Goal: Information Seeking & Learning: Learn about a topic

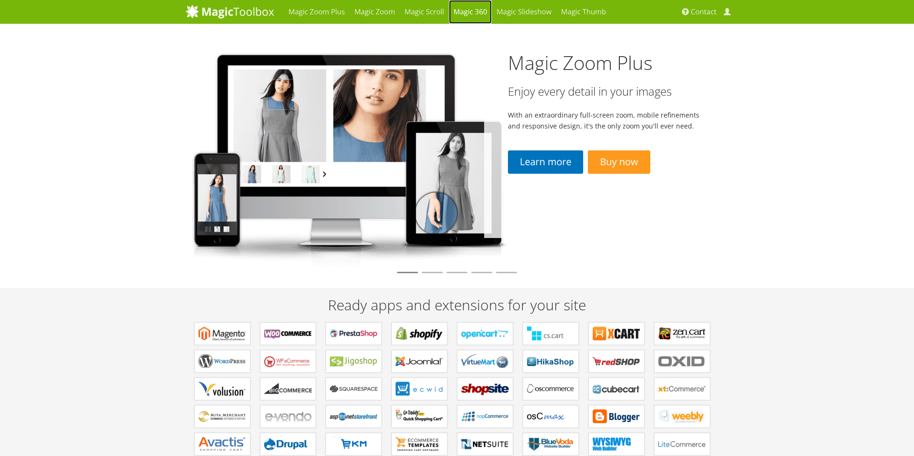
click at [479, 13] on link "Magic 360" at bounding box center [470, 12] width 43 height 24
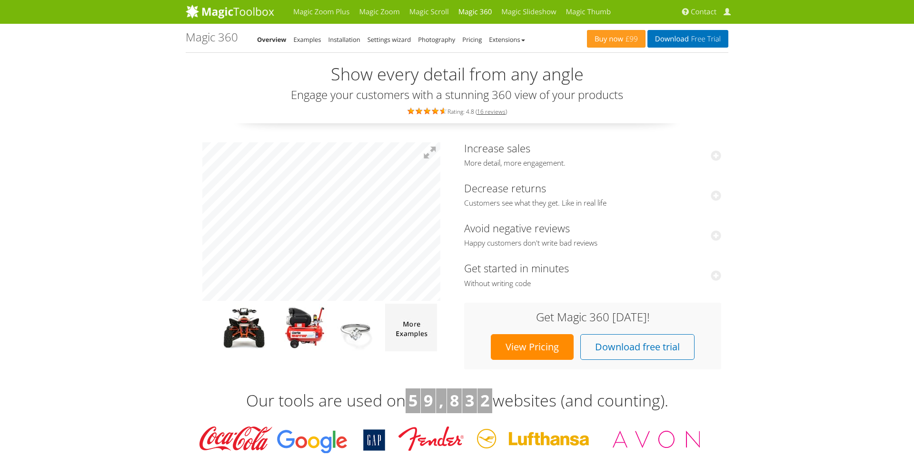
click at [344, 412] on h3 "Our tools are used on 5 9 , 8 3 2 websites (and counting)." at bounding box center [457, 401] width 543 height 25
click at [296, 329] on img at bounding box center [304, 328] width 46 height 48
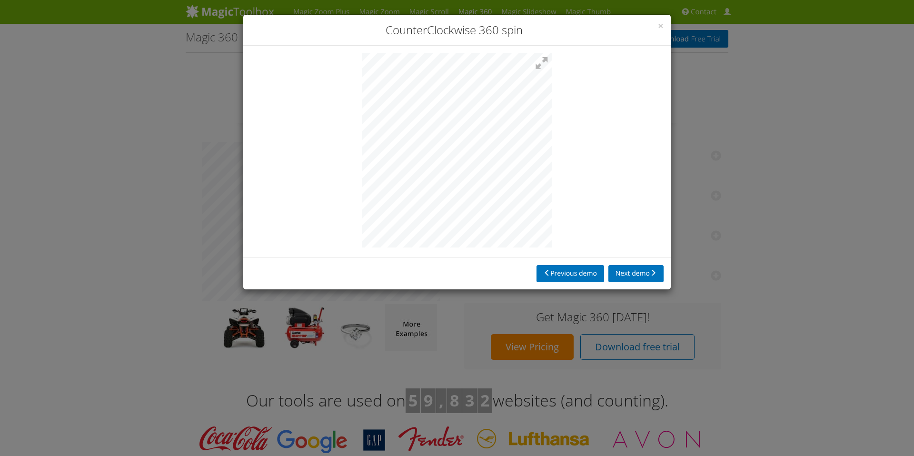
click at [870, 158] on div "× CounterClockwise 360 spin Previous demo Next demo" at bounding box center [457, 228] width 914 height 456
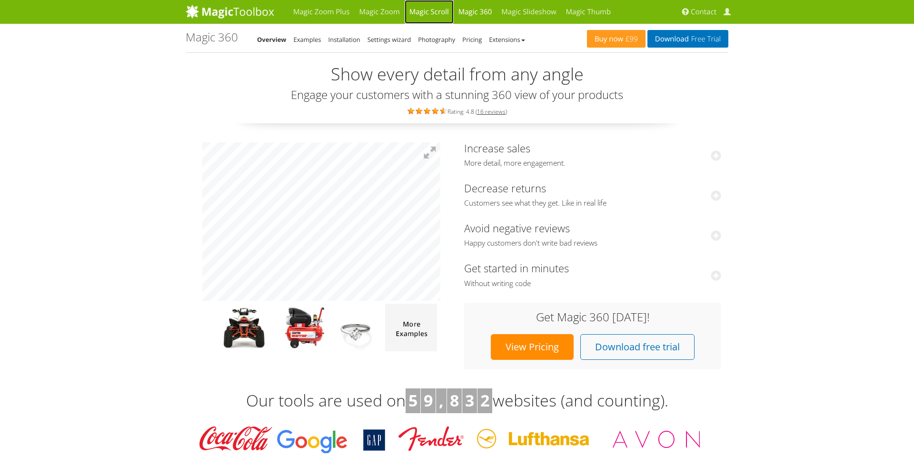
click at [416, 10] on link "Magic Scroll" at bounding box center [429, 12] width 49 height 24
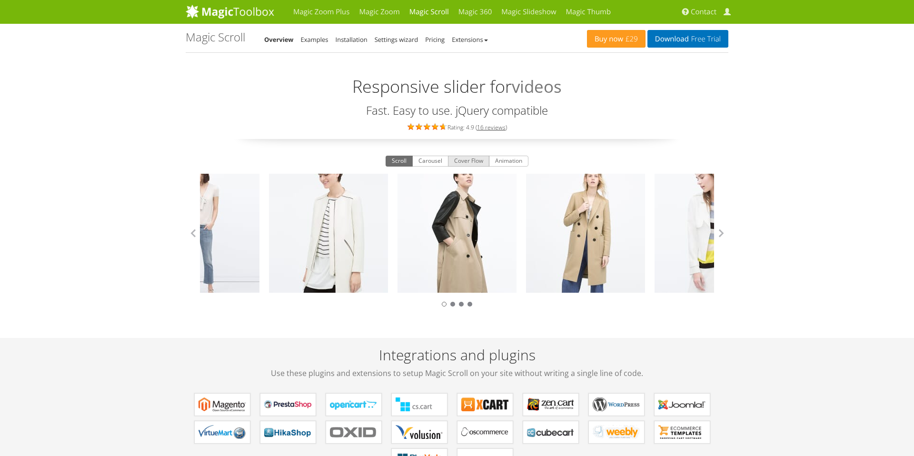
click at [471, 162] on button "Cover Flow" at bounding box center [468, 161] width 41 height 11
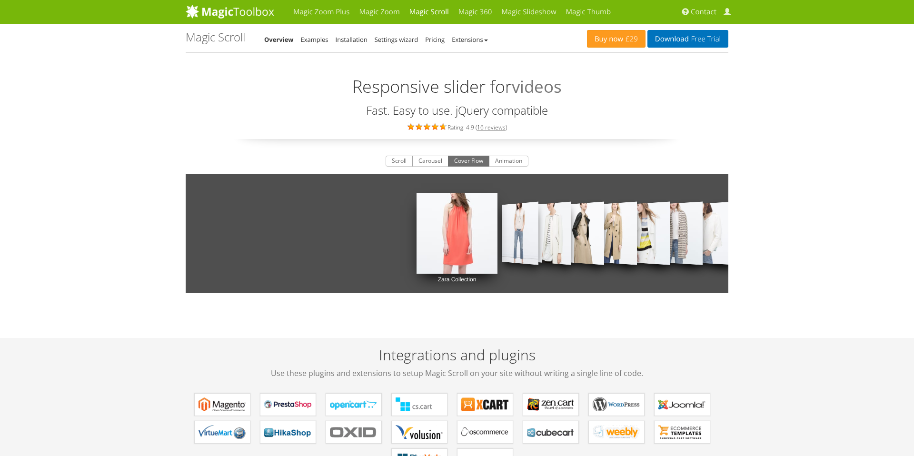
scroll to position [6, 0]
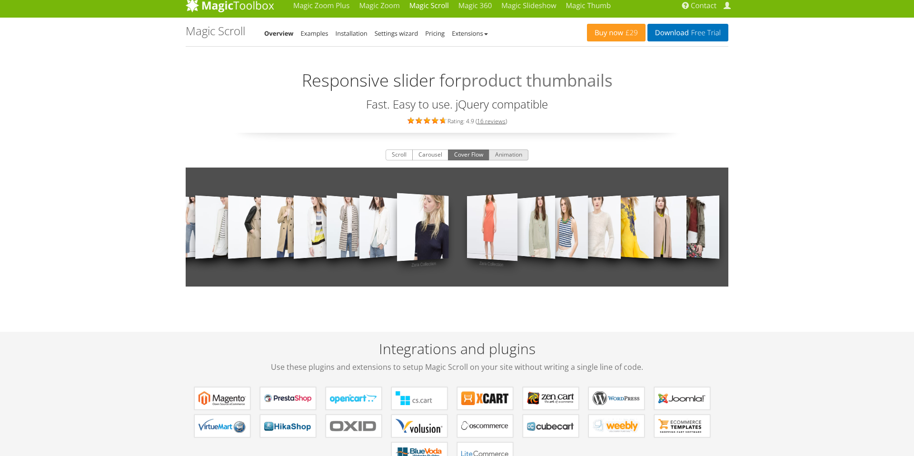
click at [511, 153] on button "Animation" at bounding box center [509, 155] width 40 height 11
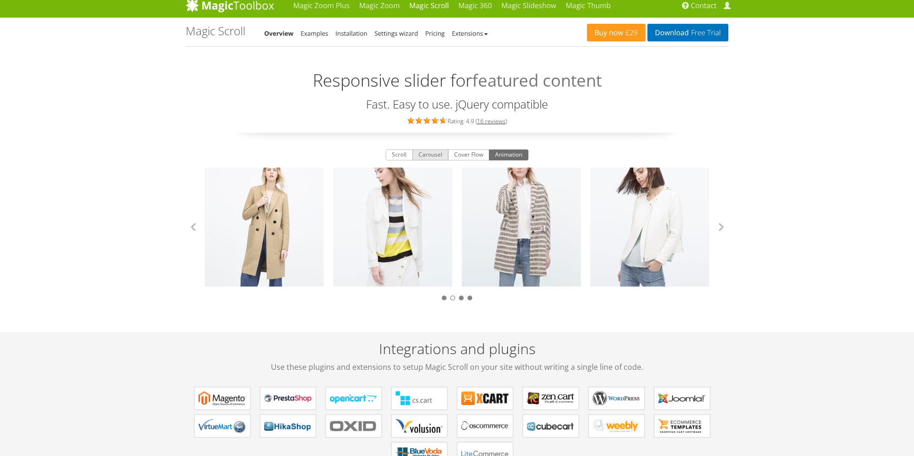
click at [426, 156] on button "Carousel" at bounding box center [430, 155] width 36 height 11
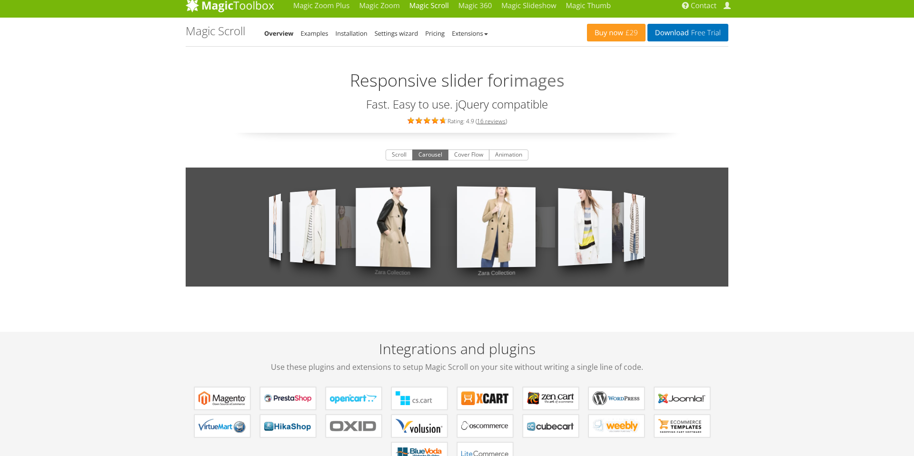
drag, startPoint x: 481, startPoint y: 221, endPoint x: 411, endPoint y: 221, distance: 70.0
click at [411, 221] on link "Zara Collection" at bounding box center [393, 228] width 75 height 120
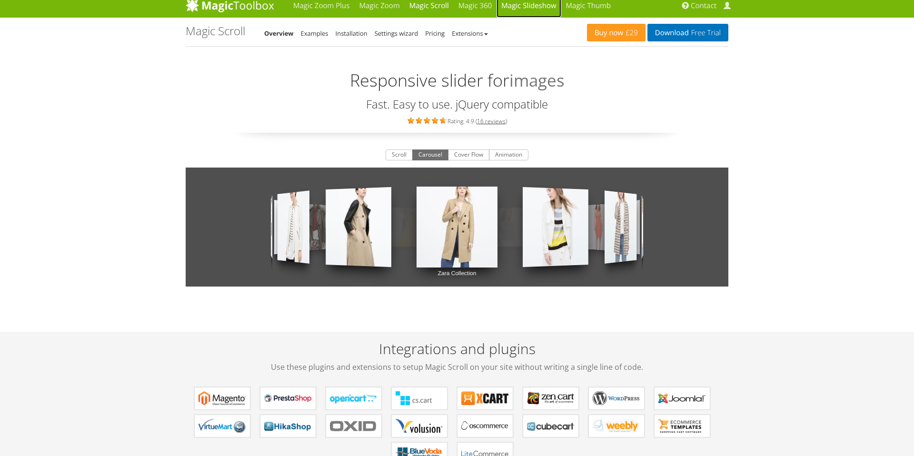
click at [548, 6] on link "Magic Slideshow" at bounding box center [529, 6] width 64 height 24
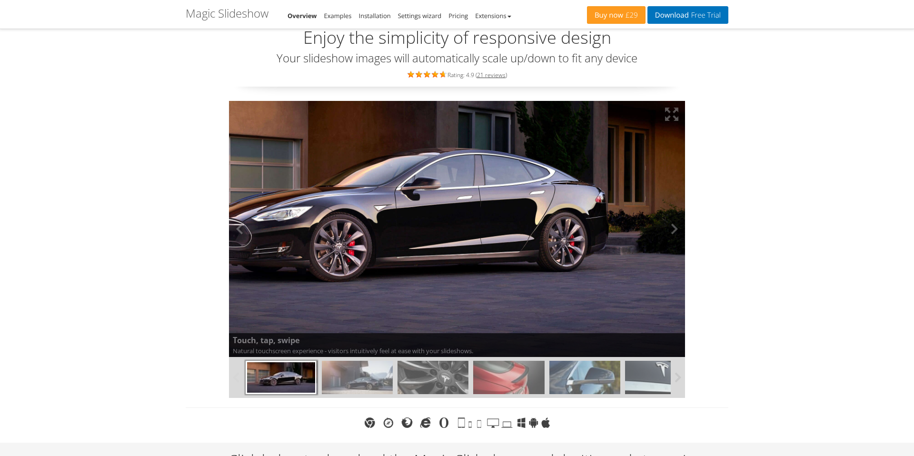
scroll to position [37, 0]
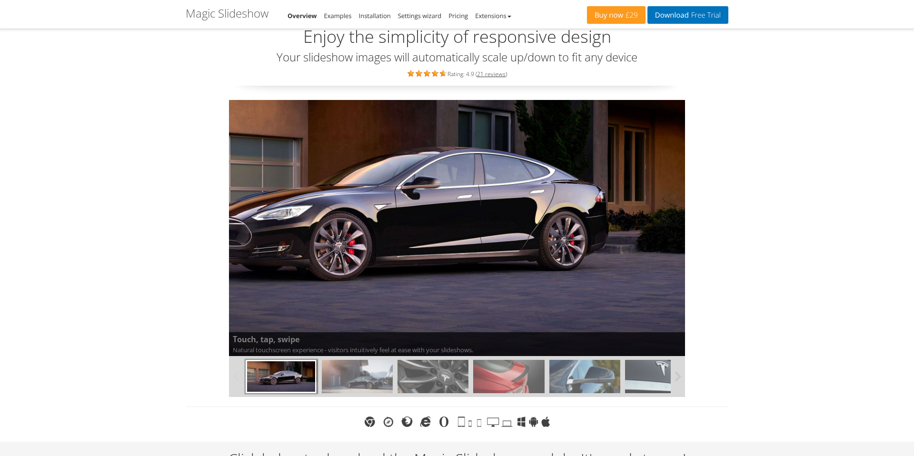
click at [338, 389] on img at bounding box center [357, 376] width 71 height 33
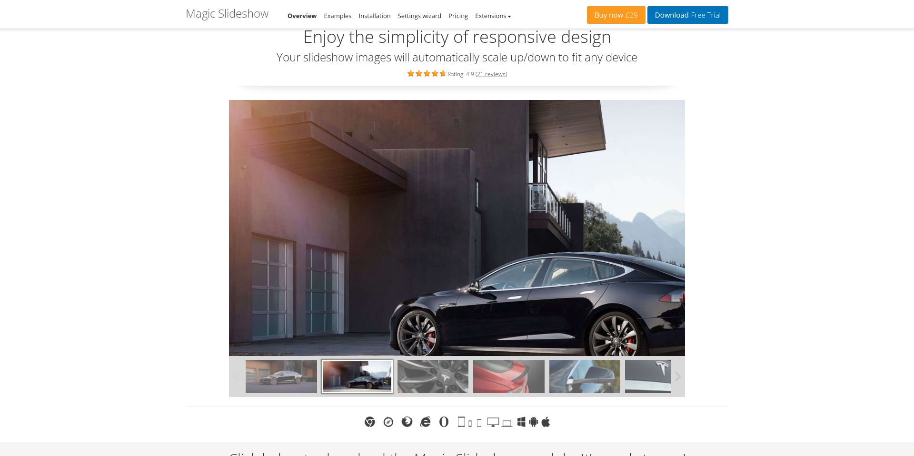
click at [288, 374] on img at bounding box center [281, 376] width 71 height 33
